Goal: Information Seeking & Learning: Learn about a topic

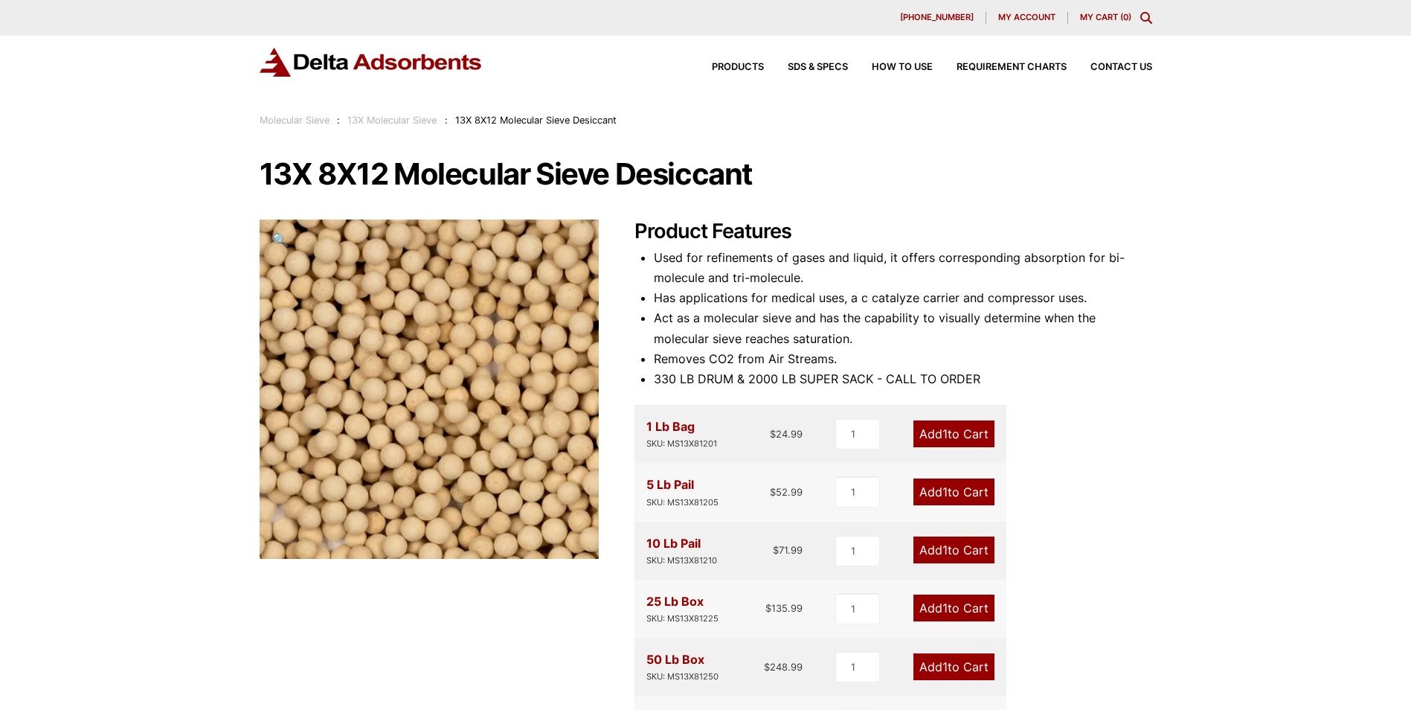
click at [306, 123] on link "Molecular Sieve" at bounding box center [295, 120] width 70 height 11
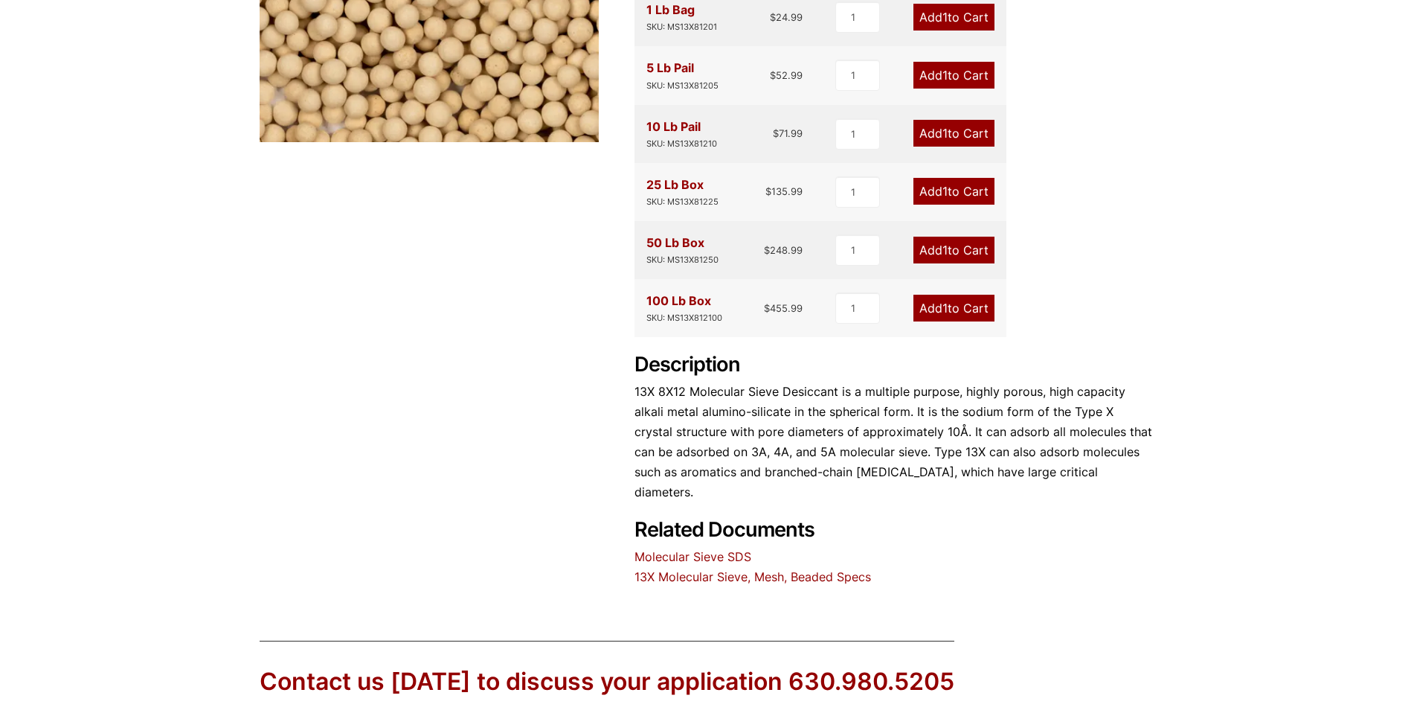
scroll to position [484, 0]
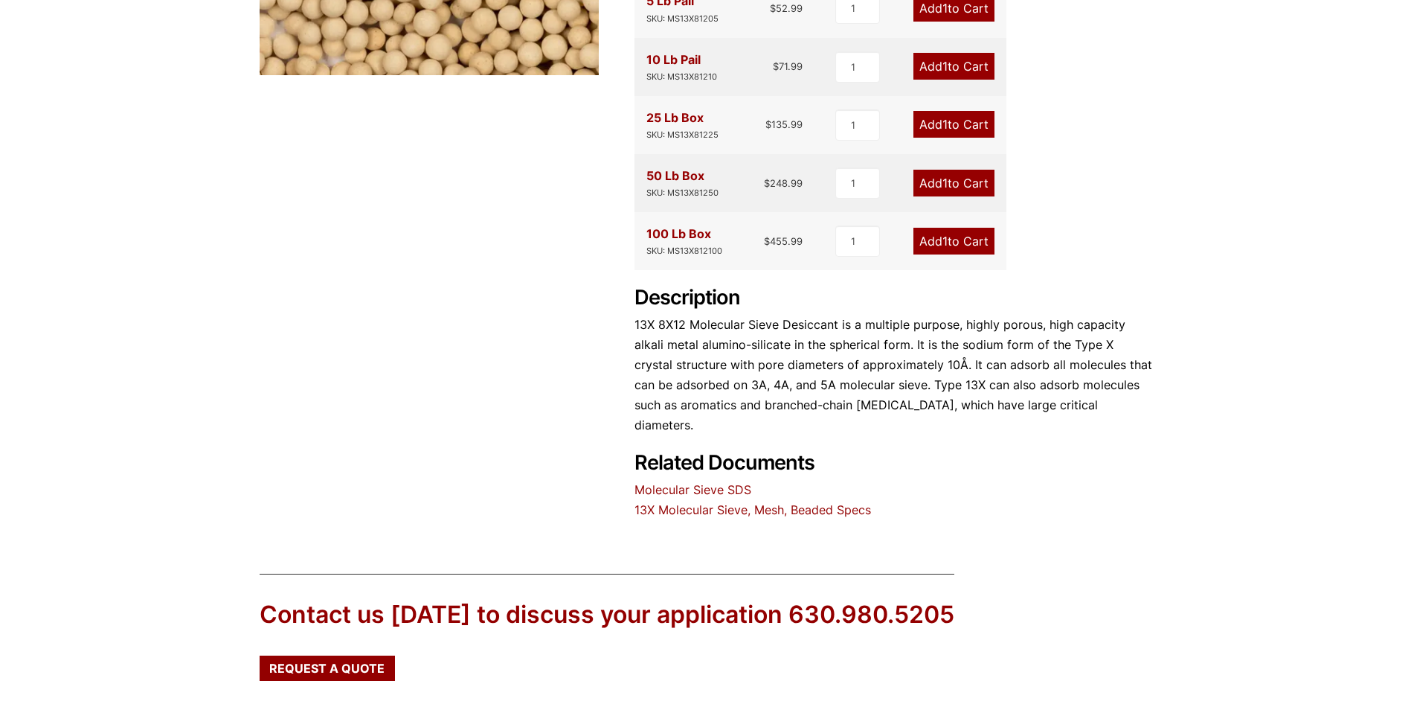
click at [695, 502] on link "13X Molecular Sieve, Mesh, Beaded Specs" at bounding box center [753, 509] width 237 height 15
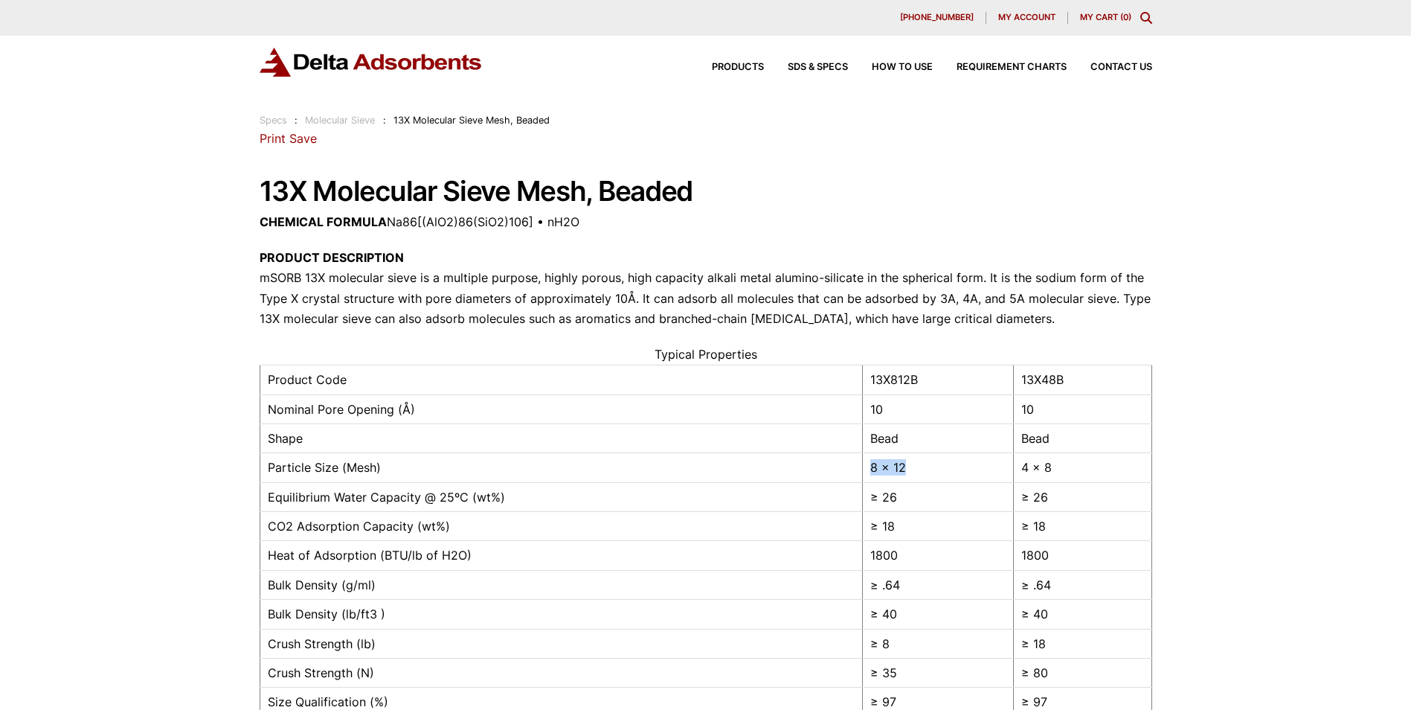
drag, startPoint x: 902, startPoint y: 469, endPoint x: 861, endPoint y: 470, distance: 40.9
click at [862, 470] on td "8 x 12" at bounding box center [937, 467] width 151 height 29
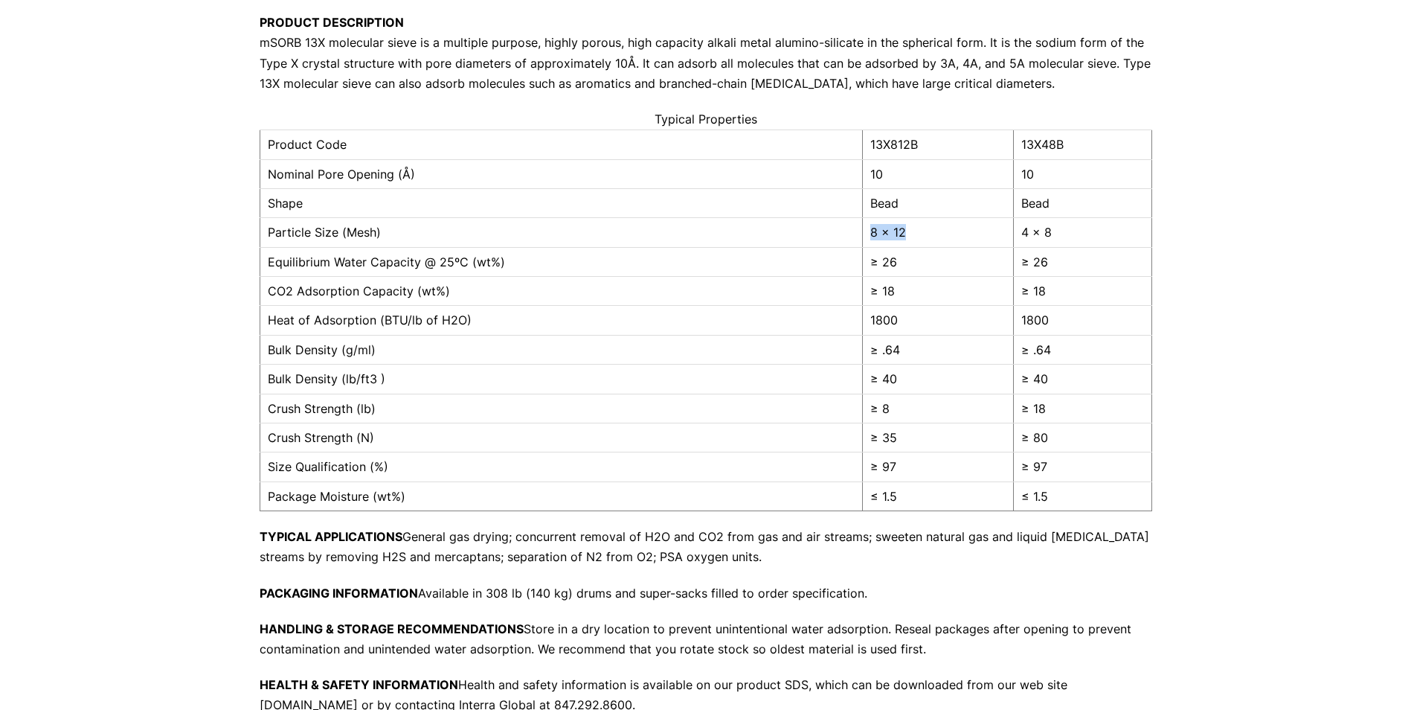
scroll to position [139, 0]
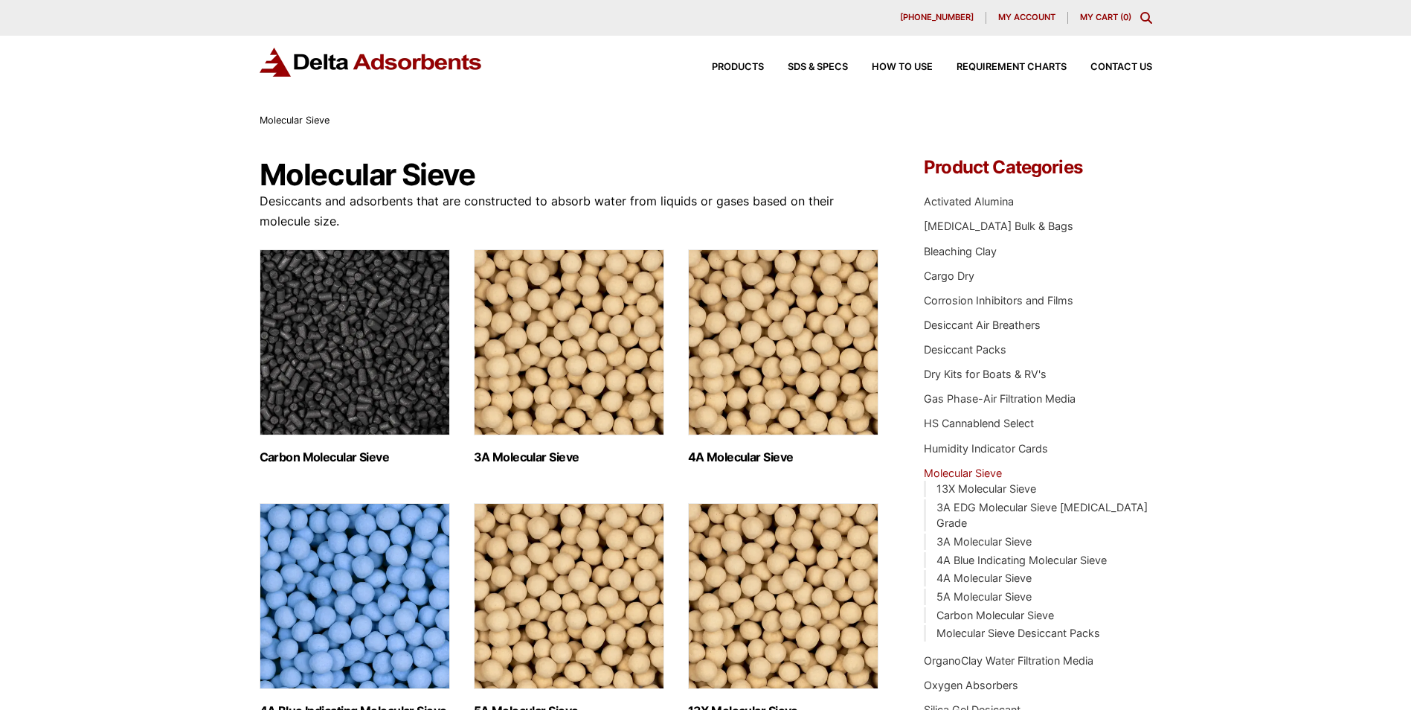
scroll to position [149, 0]
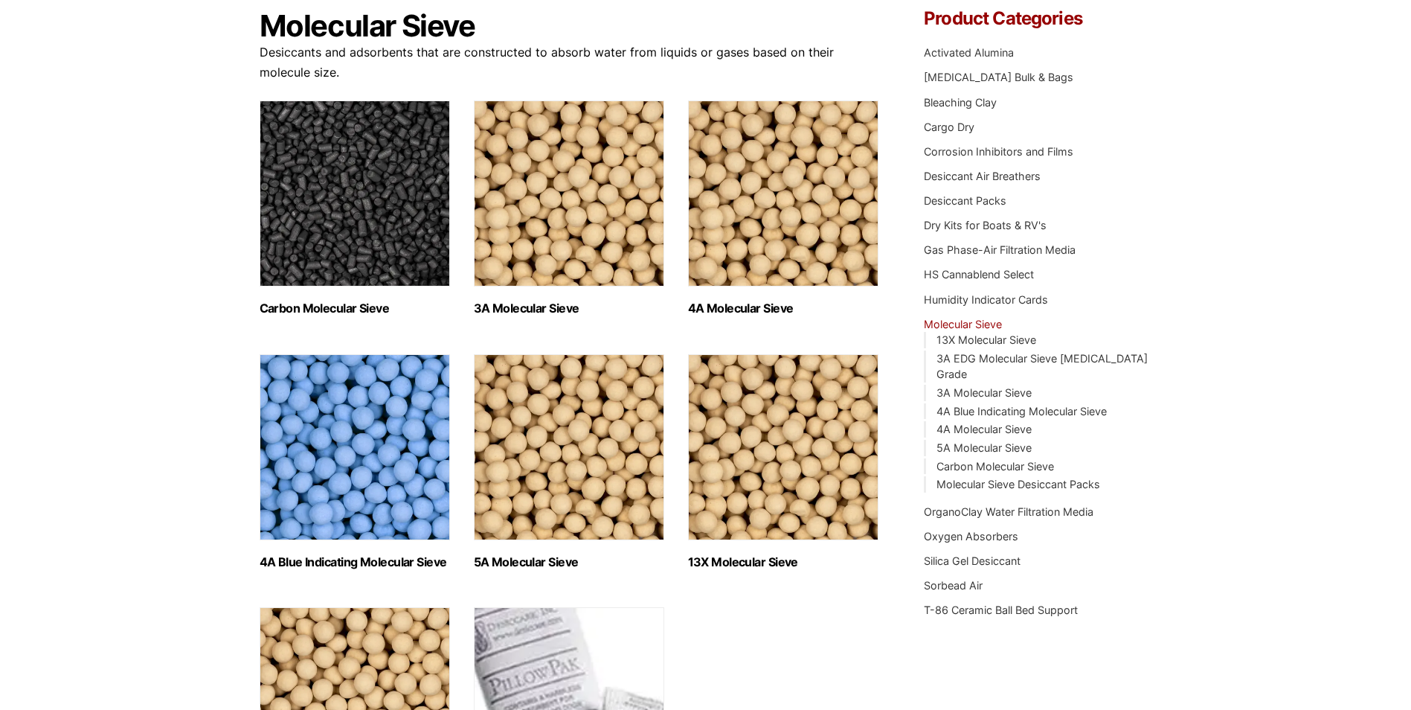
click at [810, 190] on img "Visit product category 4A Molecular Sieve" at bounding box center [783, 193] width 190 height 186
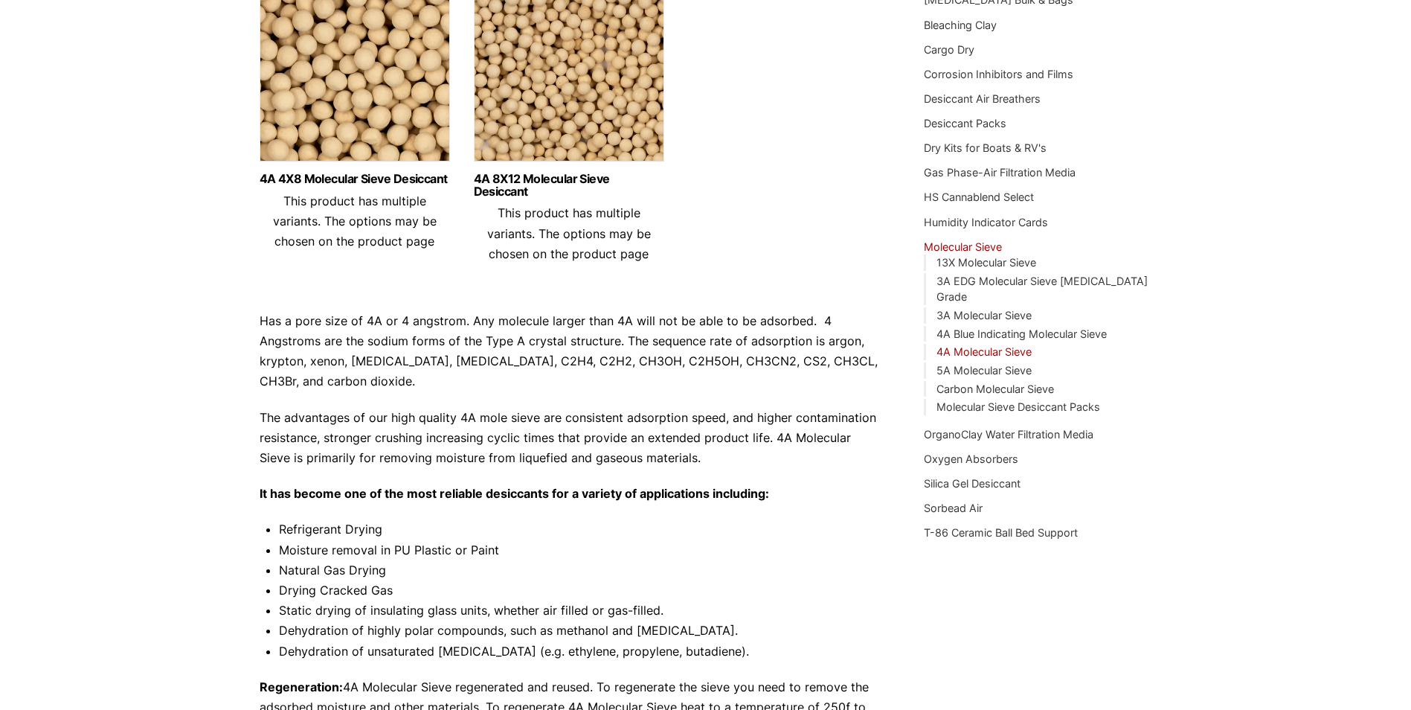
scroll to position [199, 0]
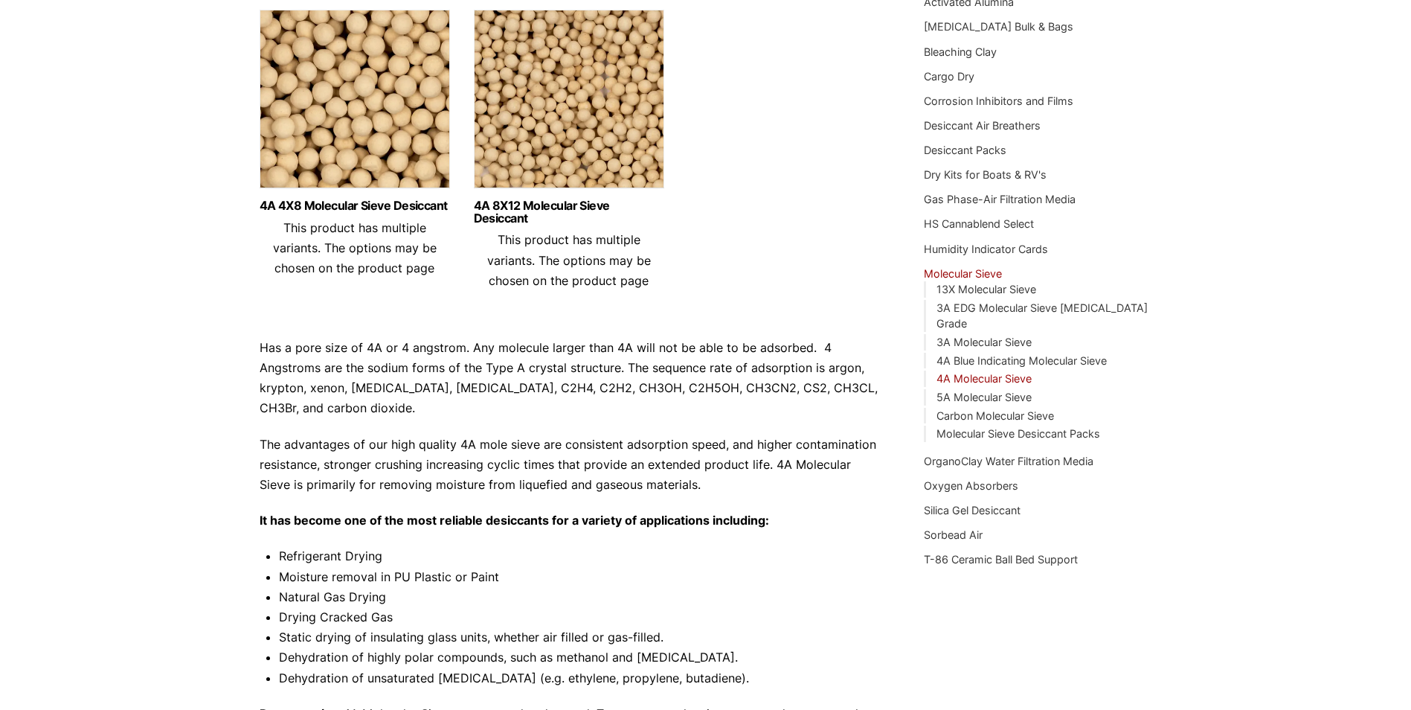
click at [537, 109] on img at bounding box center [569, 103] width 190 height 186
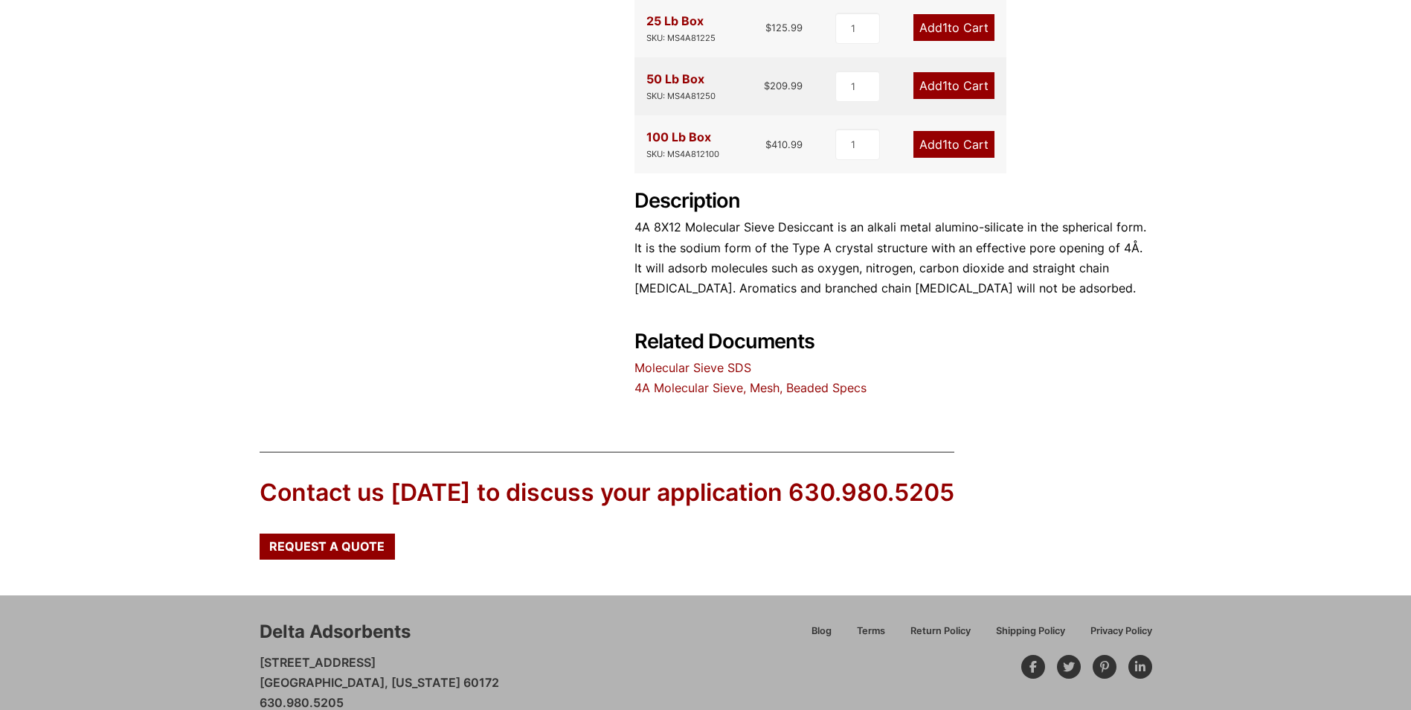
scroll to position [533, 0]
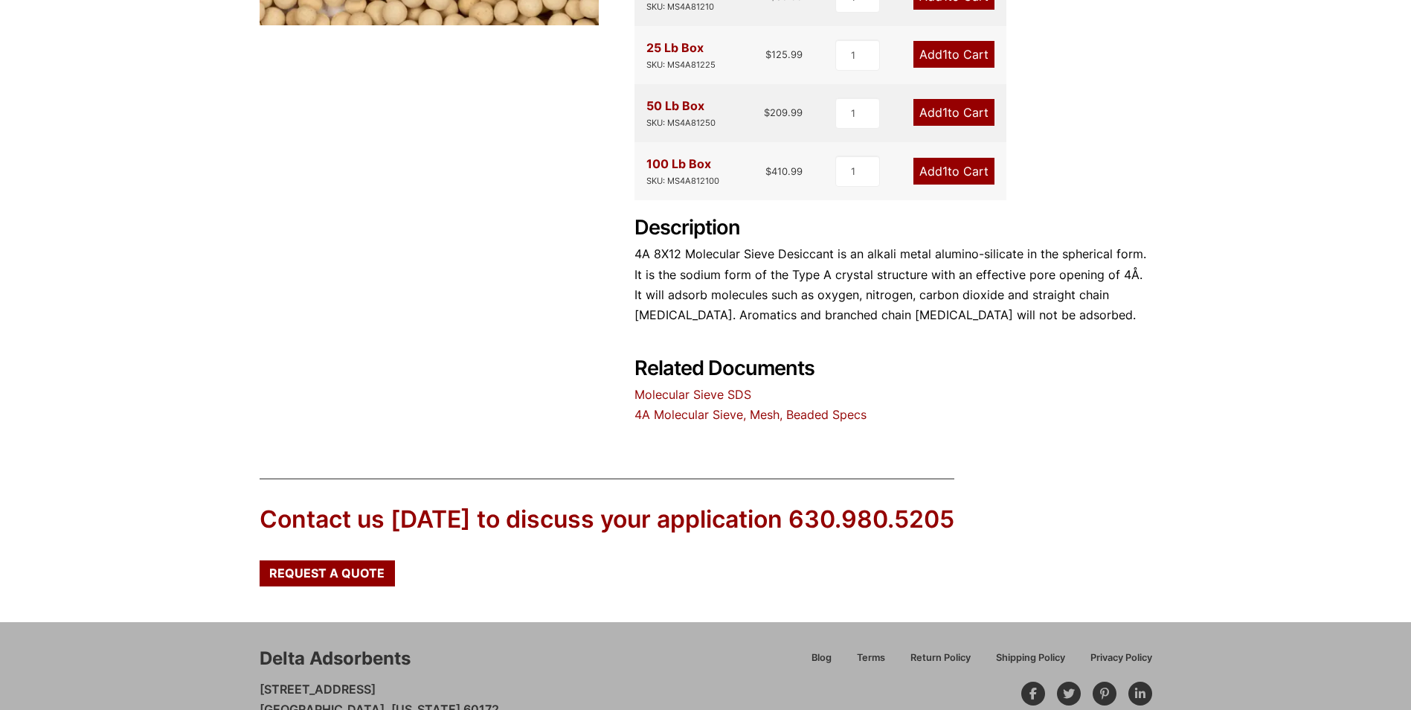
click at [751, 416] on link "4A Molecular Sieve, Mesh, Beaded Specs" at bounding box center [751, 414] width 232 height 15
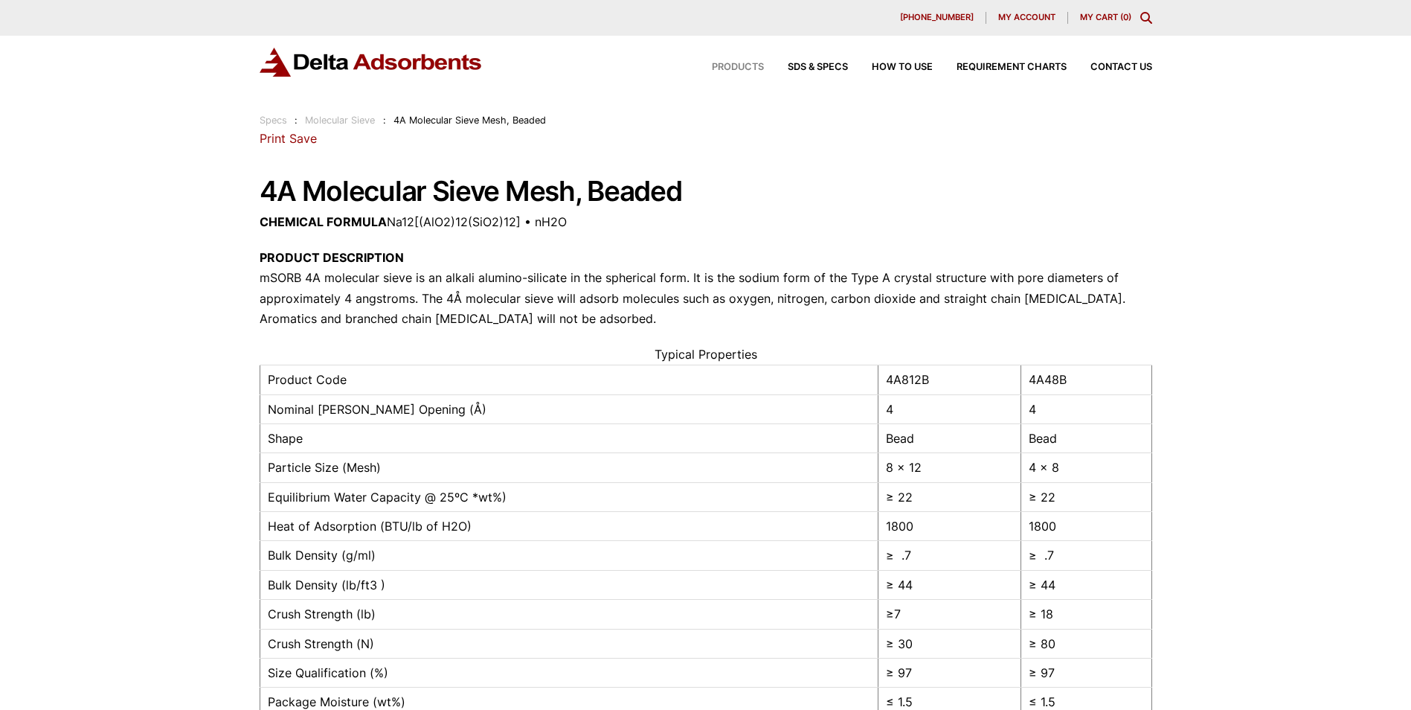
click at [718, 68] on span "Products" at bounding box center [738, 67] width 52 height 10
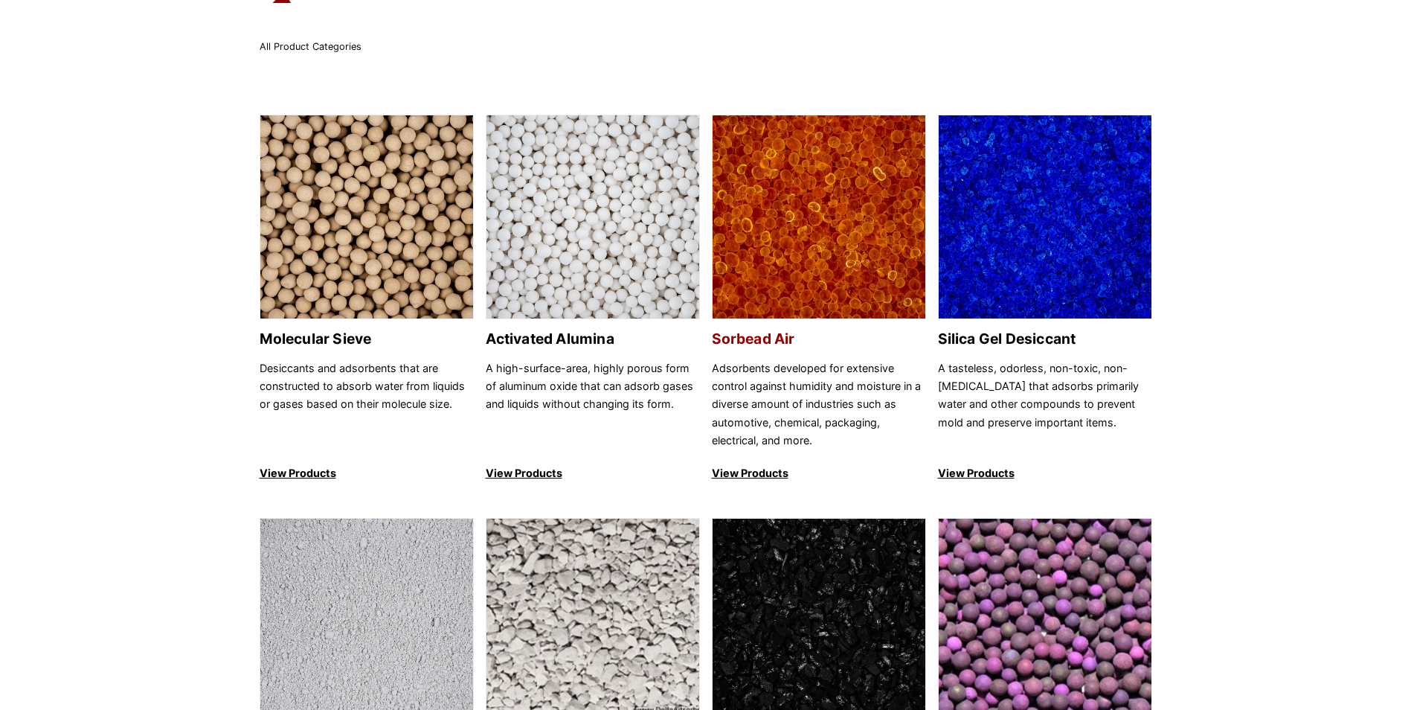
scroll to position [74, 0]
click at [375, 216] on img at bounding box center [366, 217] width 213 height 205
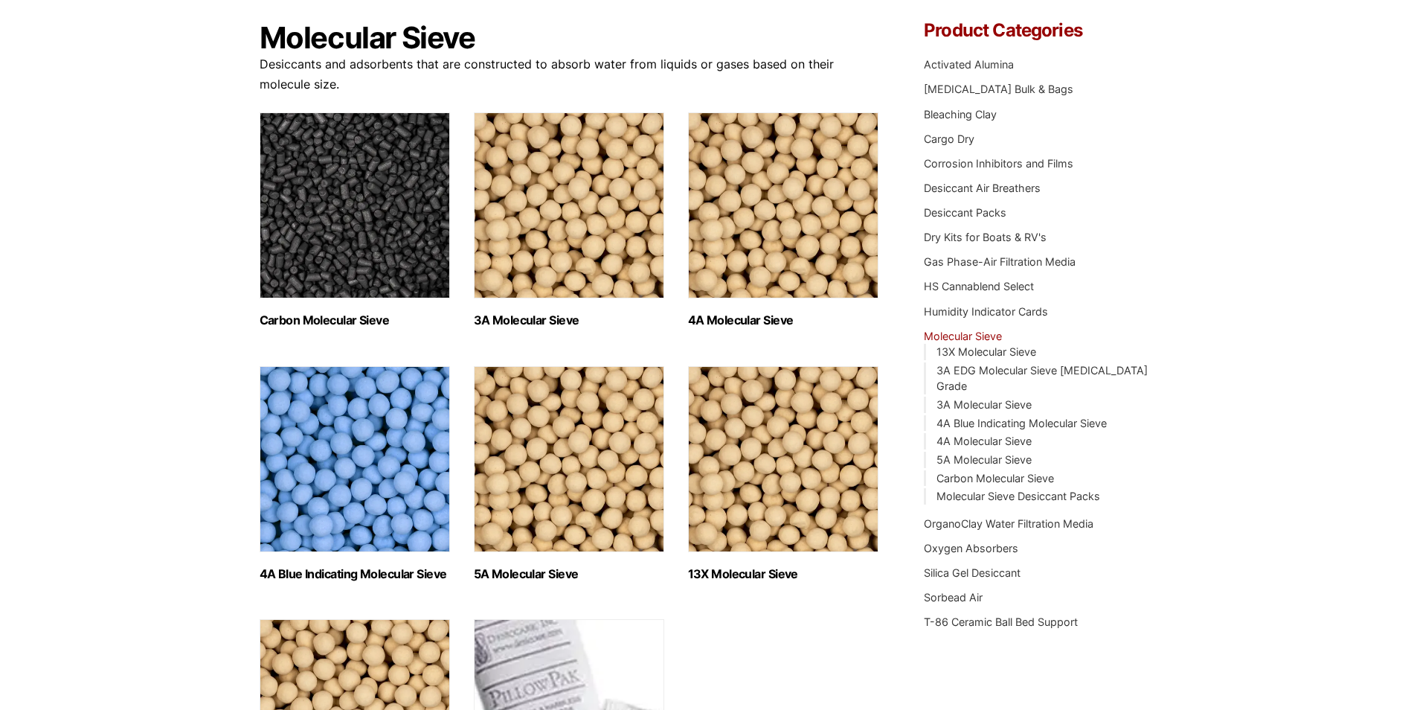
scroll to position [149, 0]
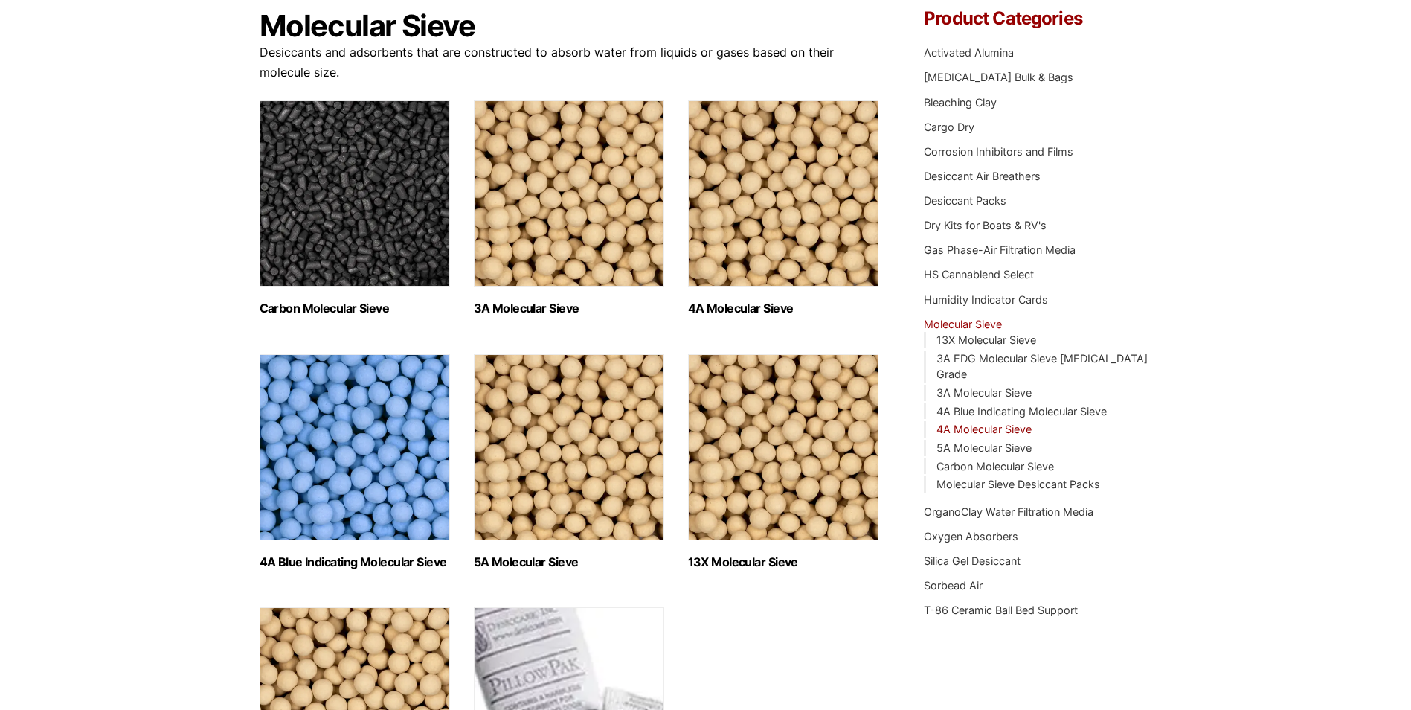
click at [1012, 423] on link "4A Molecular Sieve" at bounding box center [984, 429] width 95 height 13
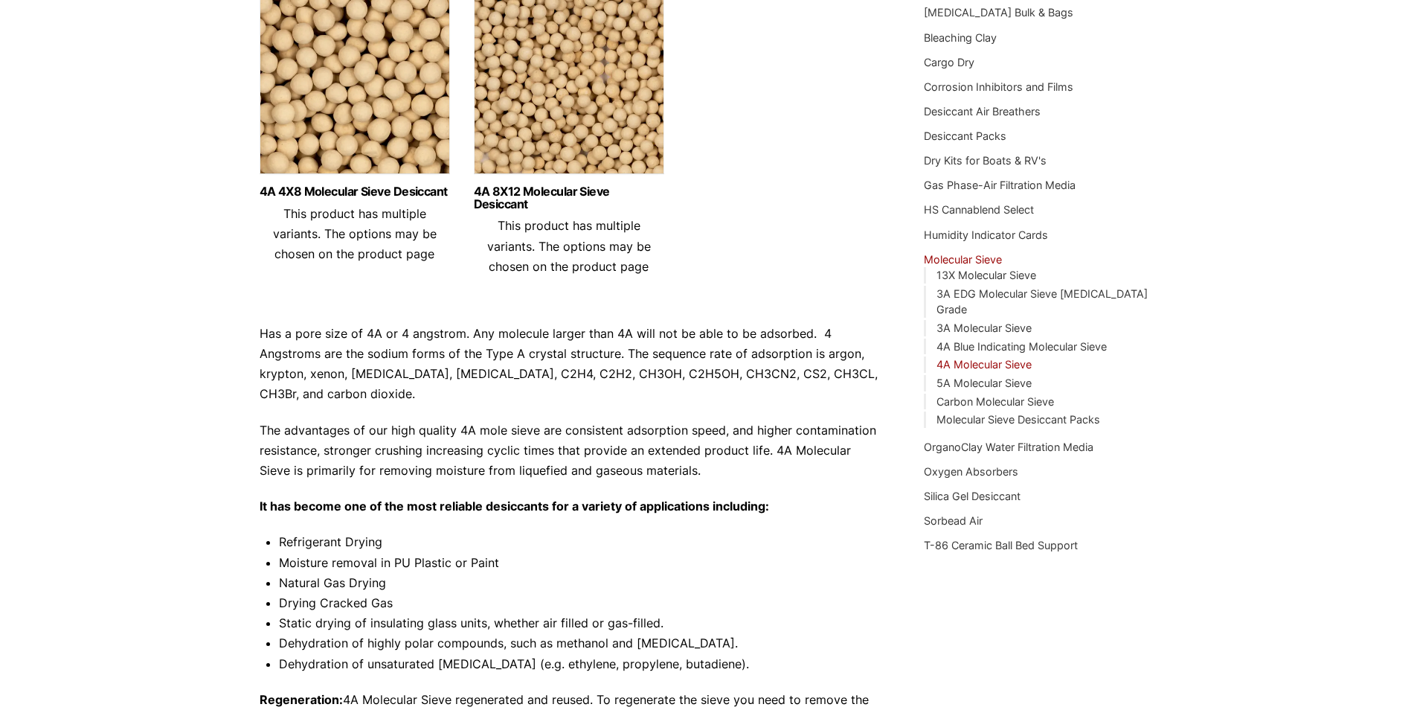
scroll to position [223, 0]
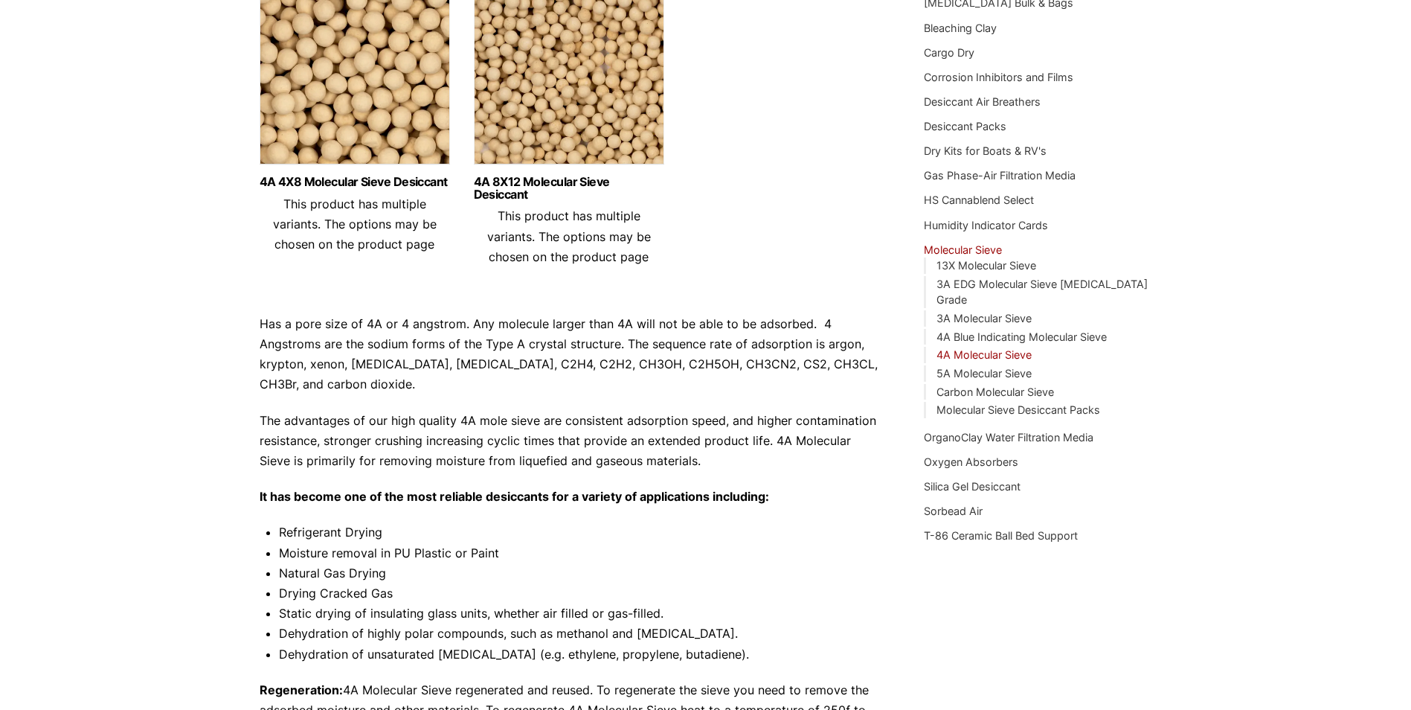
click at [569, 90] on img at bounding box center [569, 79] width 190 height 186
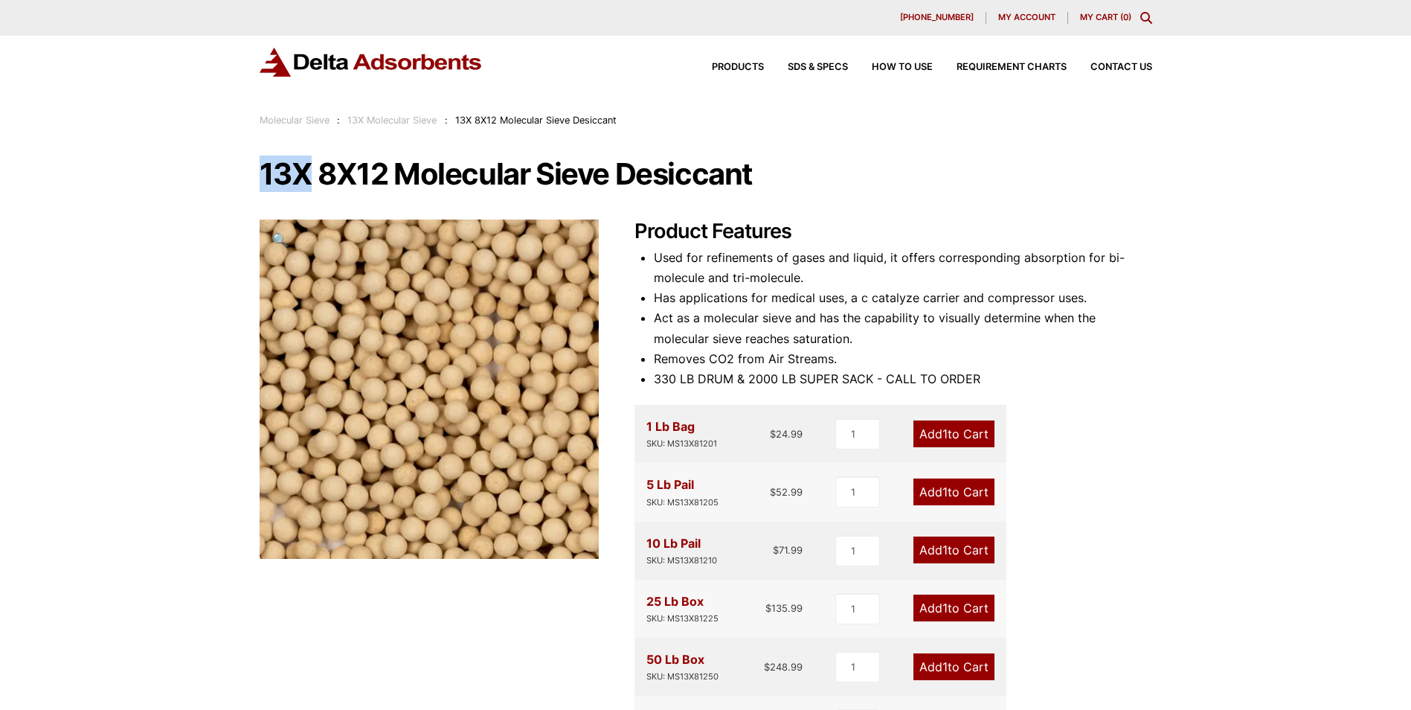
drag, startPoint x: 309, startPoint y: 179, endPoint x: 262, endPoint y: 180, distance: 47.6
click at [262, 180] on h1 "13X 8X12 Molecular Sieve Desiccant" at bounding box center [706, 173] width 893 height 31
